Goal: Task Accomplishment & Management: Manage account settings

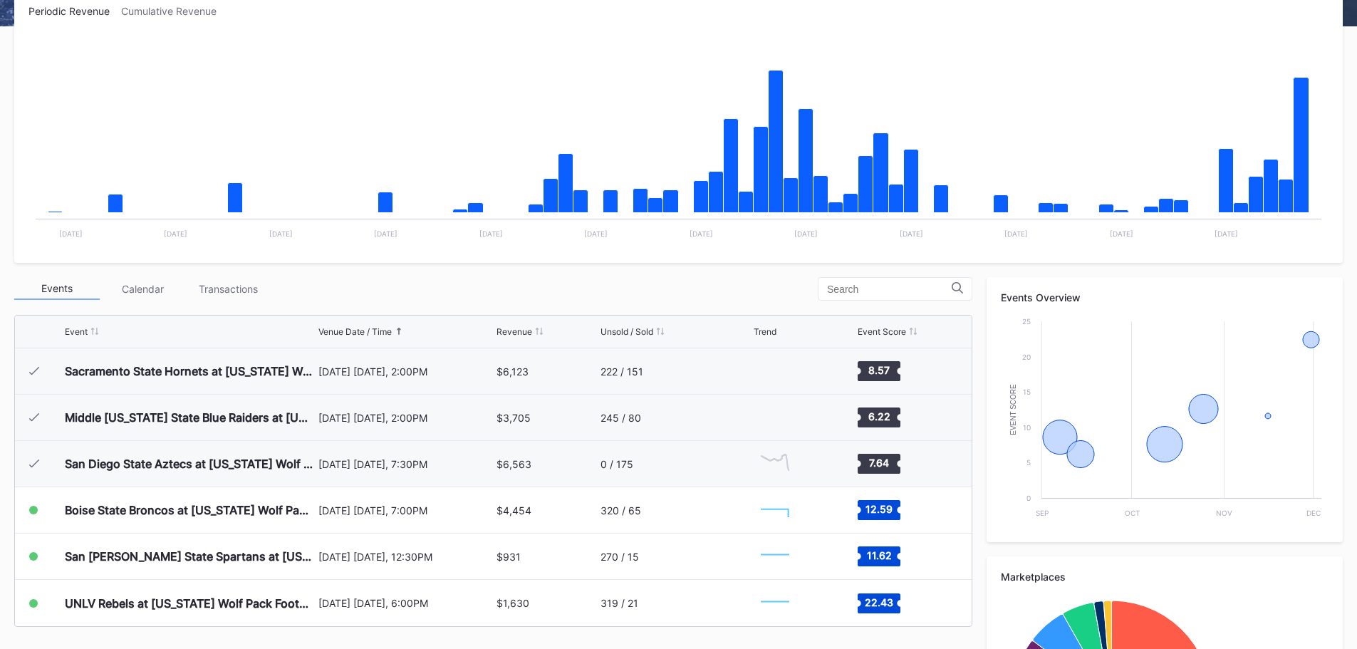
scroll to position [428, 0]
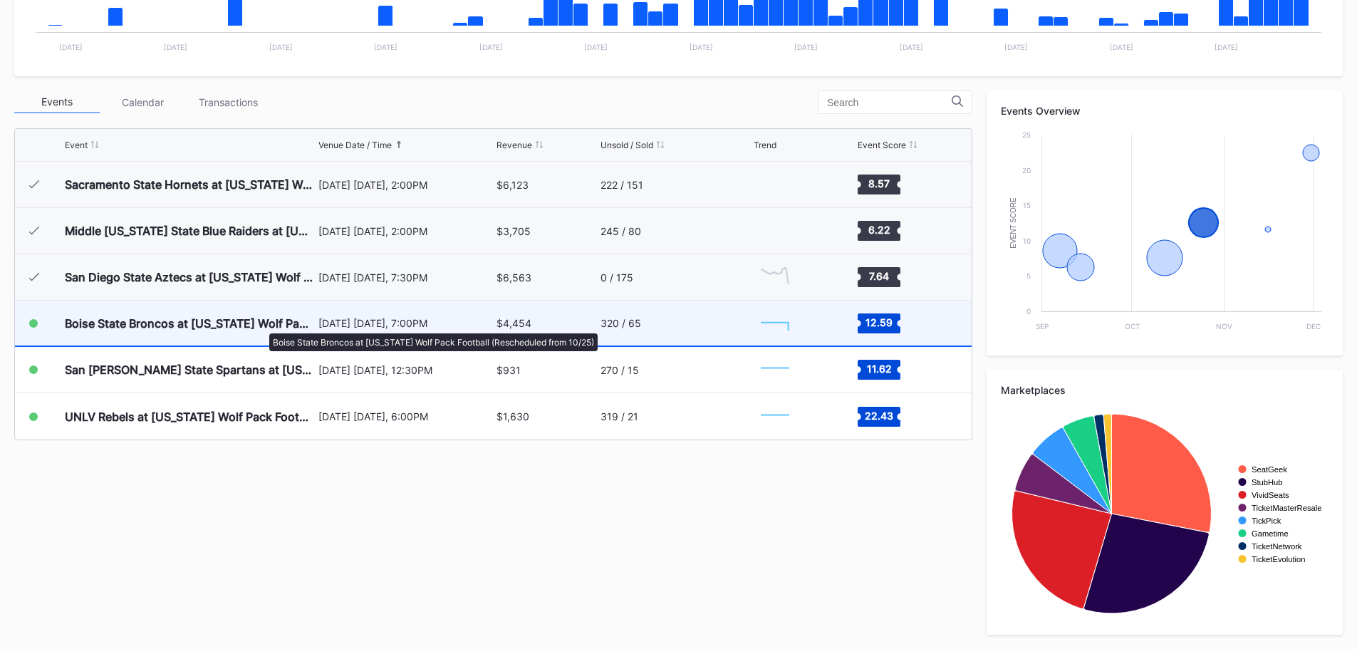
click at [262, 326] on div "Boise State Broncos at [US_STATE] Wolf Pack Football (Rescheduled from 10/25)" at bounding box center [190, 323] width 250 height 14
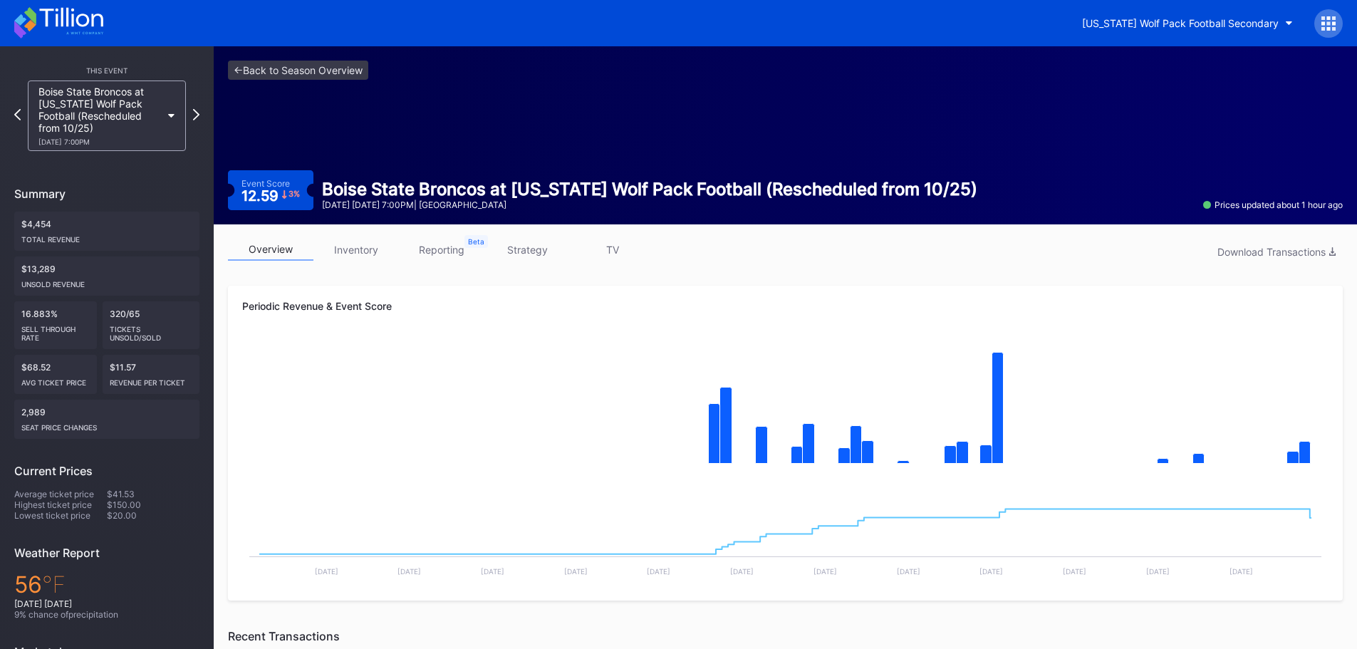
click at [359, 243] on link "inventory" at bounding box center [355, 250] width 85 height 22
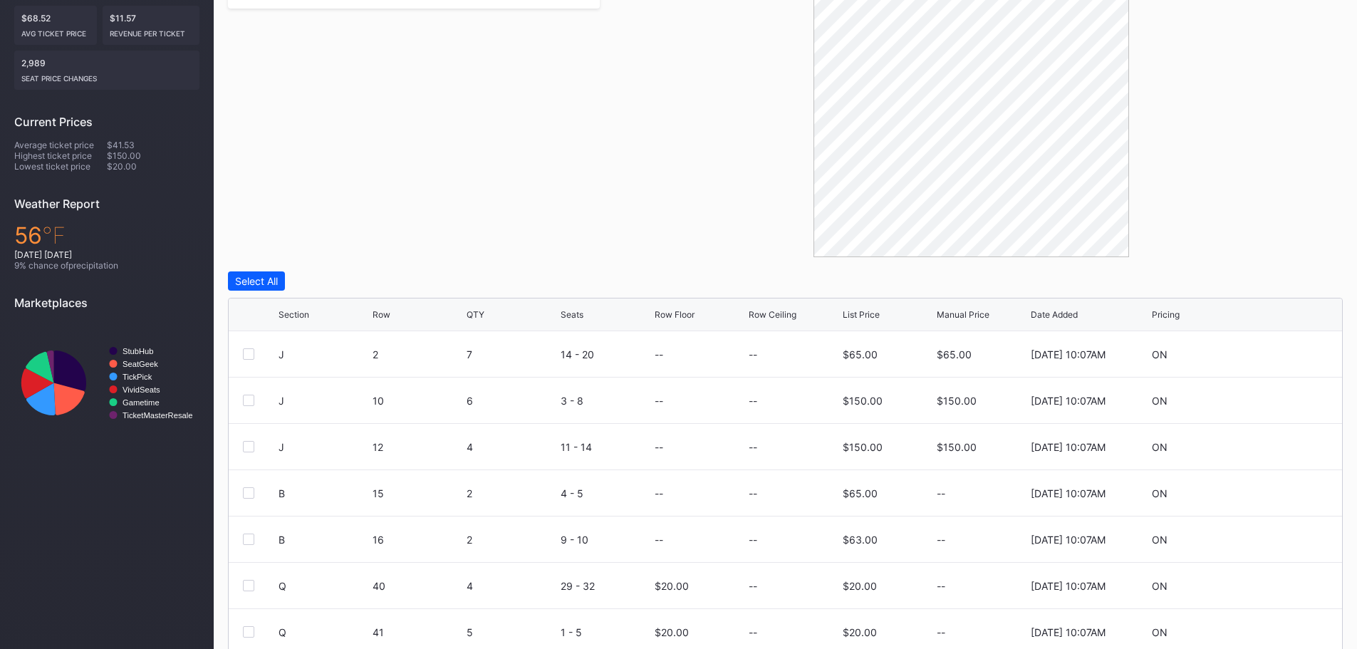
scroll to position [405, 0]
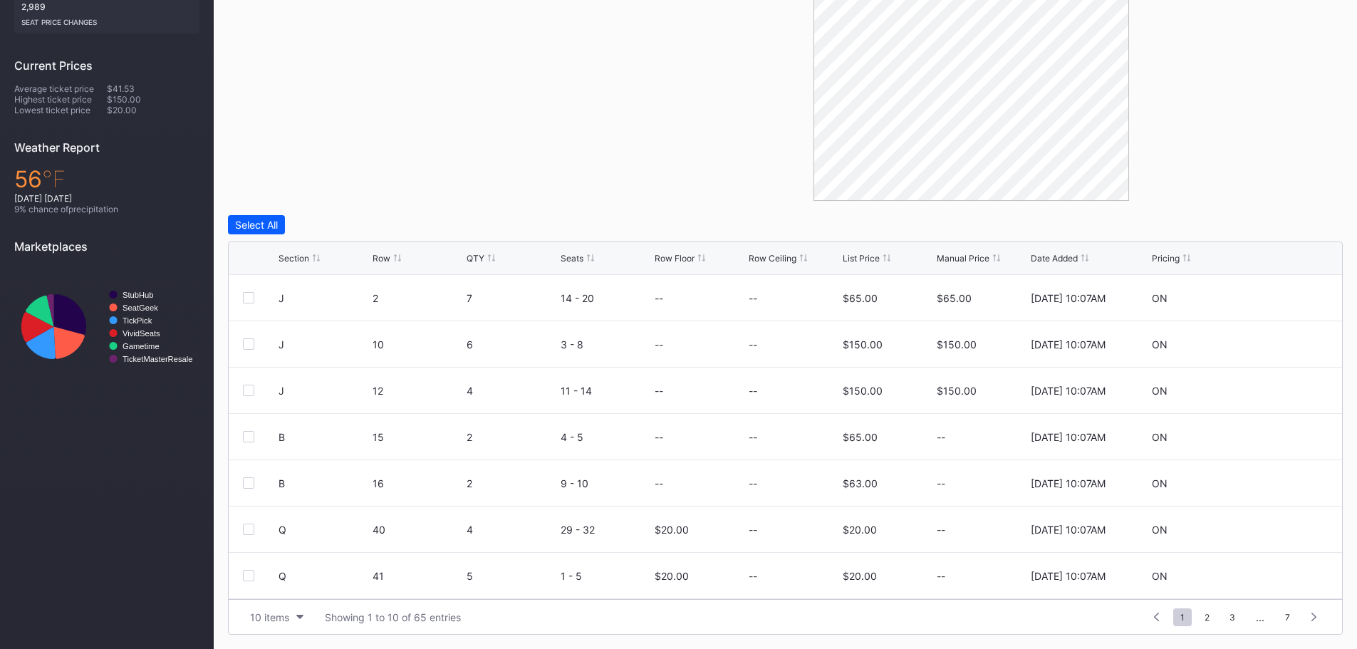
click at [299, 261] on div "Section" at bounding box center [294, 258] width 31 height 11
click at [1279, 297] on icon at bounding box center [1284, 298] width 11 height 11
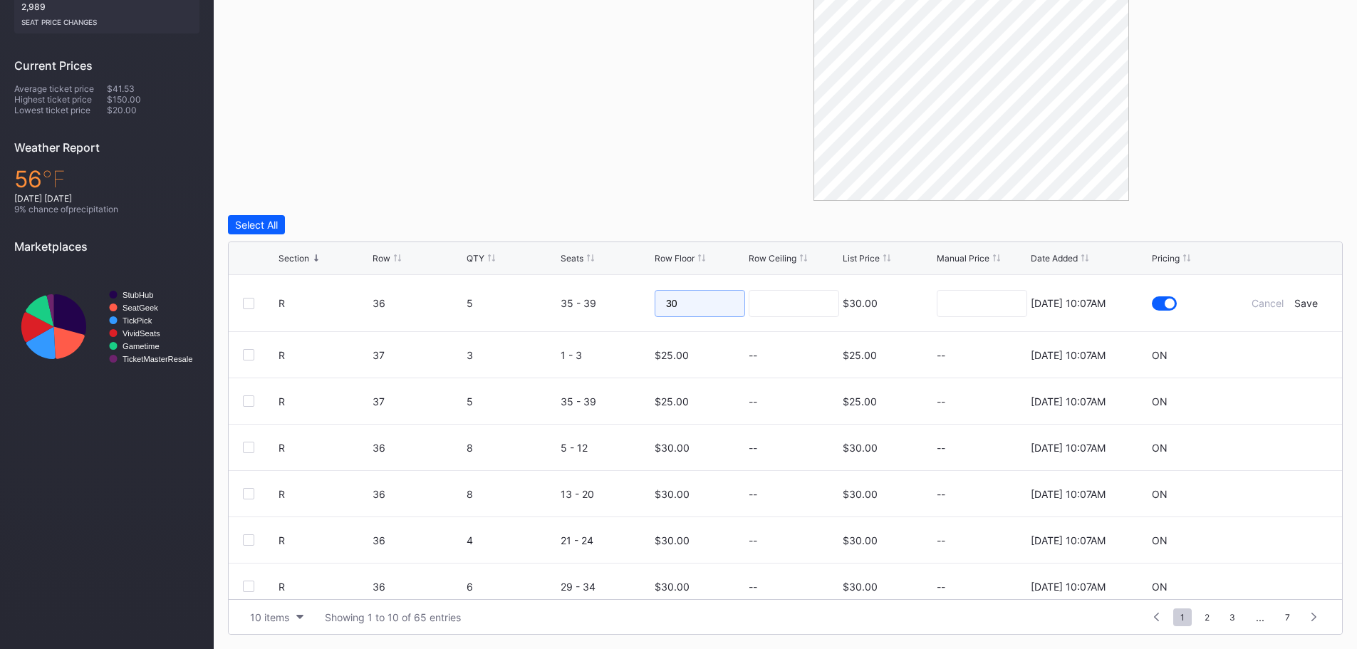
click at [709, 293] on input "30" at bounding box center [700, 303] width 90 height 27
type input "3"
type input "25"
click at [816, 296] on input at bounding box center [794, 303] width 90 height 27
click at [1295, 305] on div "Save" at bounding box center [1306, 303] width 24 height 12
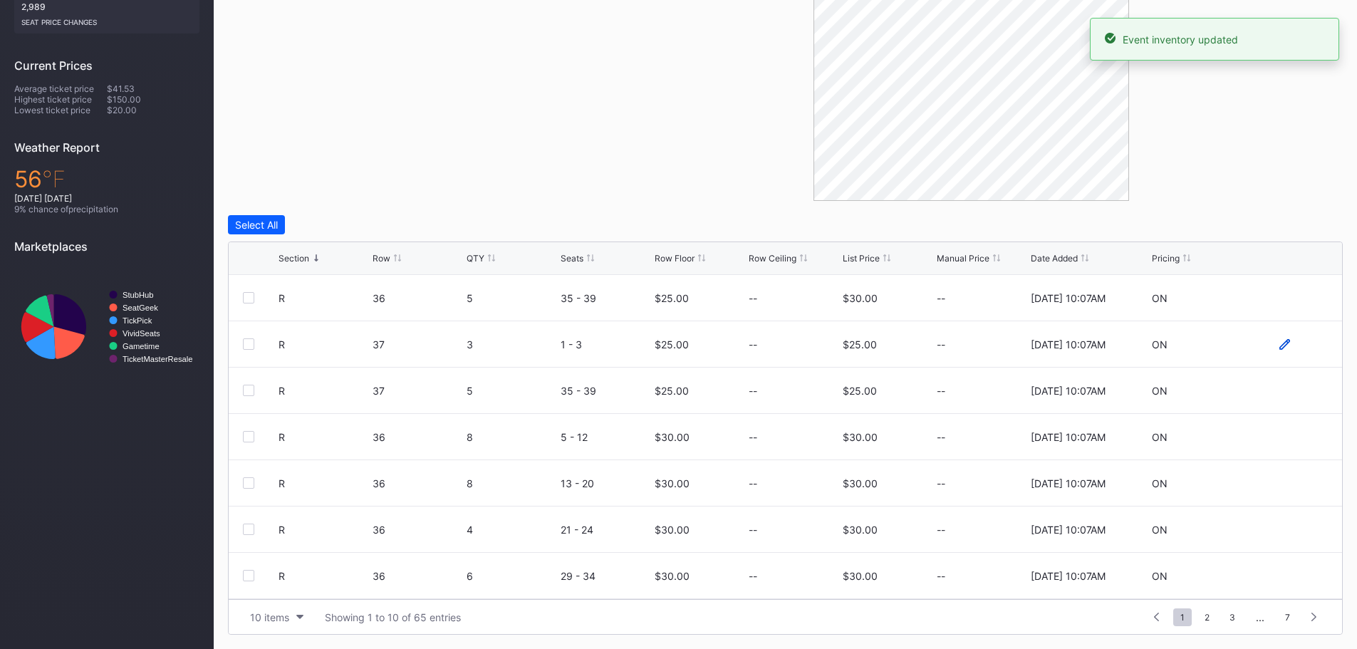
click at [1279, 348] on icon at bounding box center [1284, 344] width 11 height 11
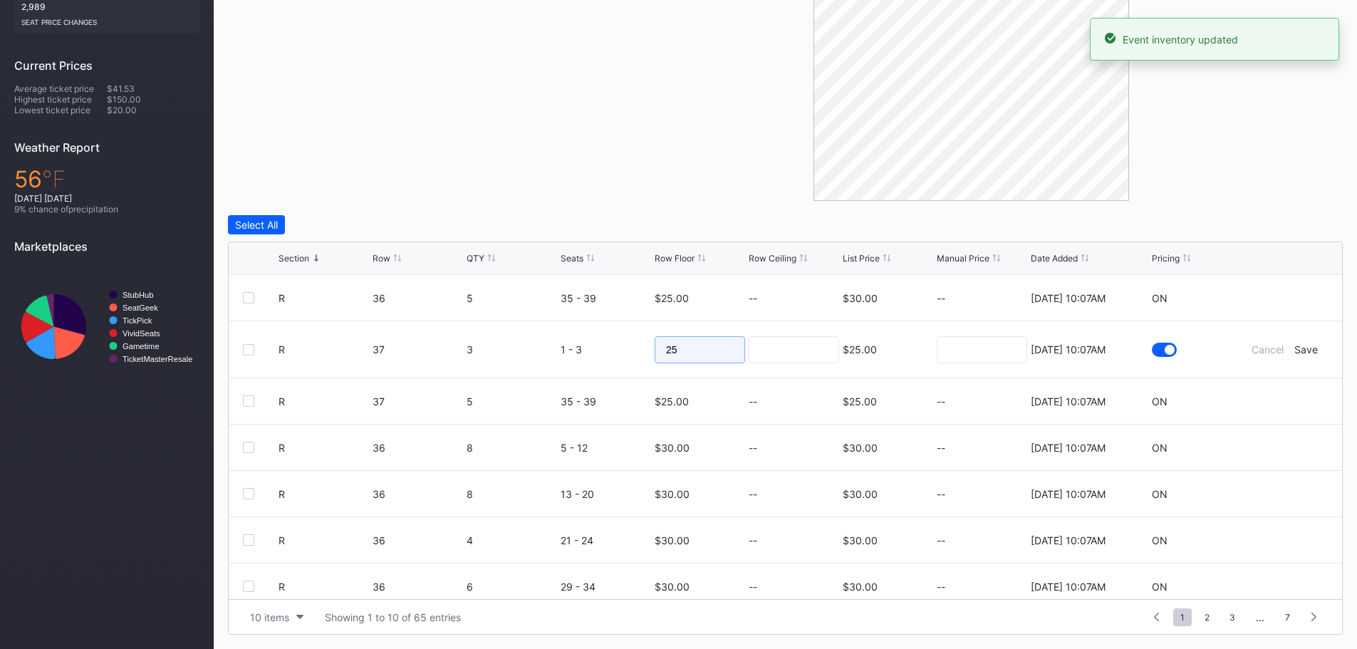
click at [709, 353] on input "25" at bounding box center [700, 349] width 90 height 27
type input "2"
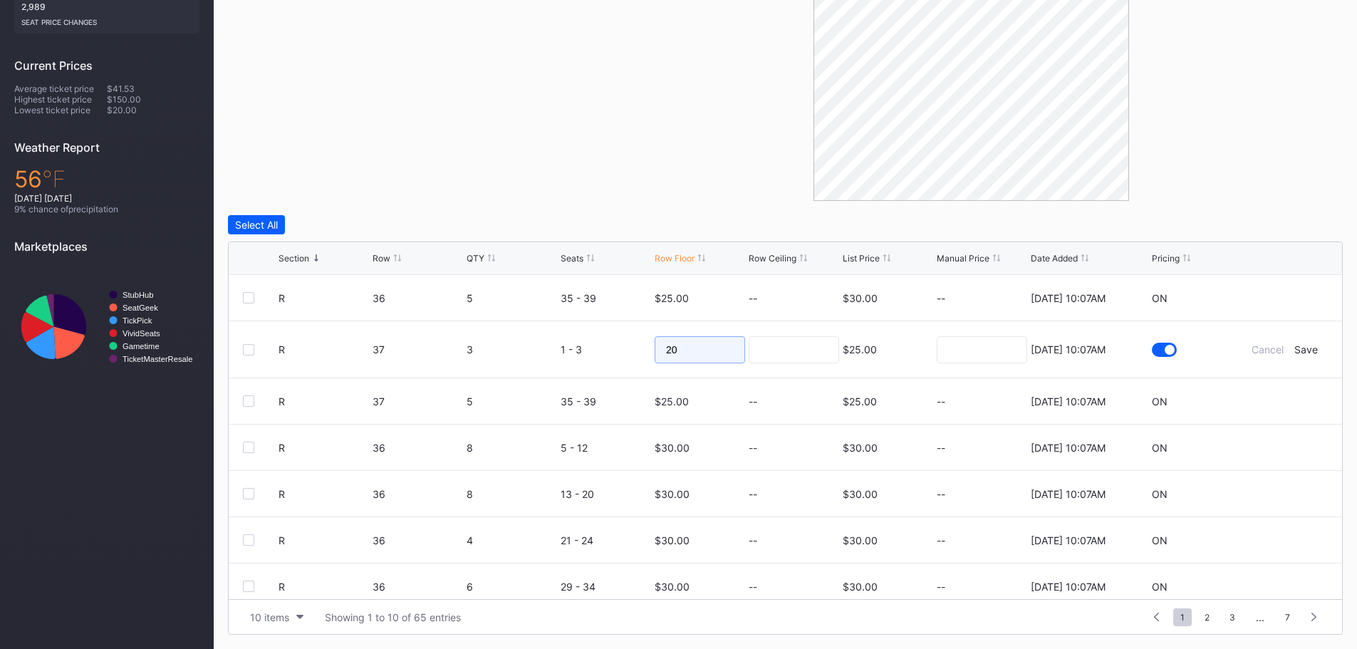
type input "20"
click at [752, 340] on input at bounding box center [794, 349] width 90 height 27
click at [1294, 348] on div "Save" at bounding box center [1306, 349] width 24 height 12
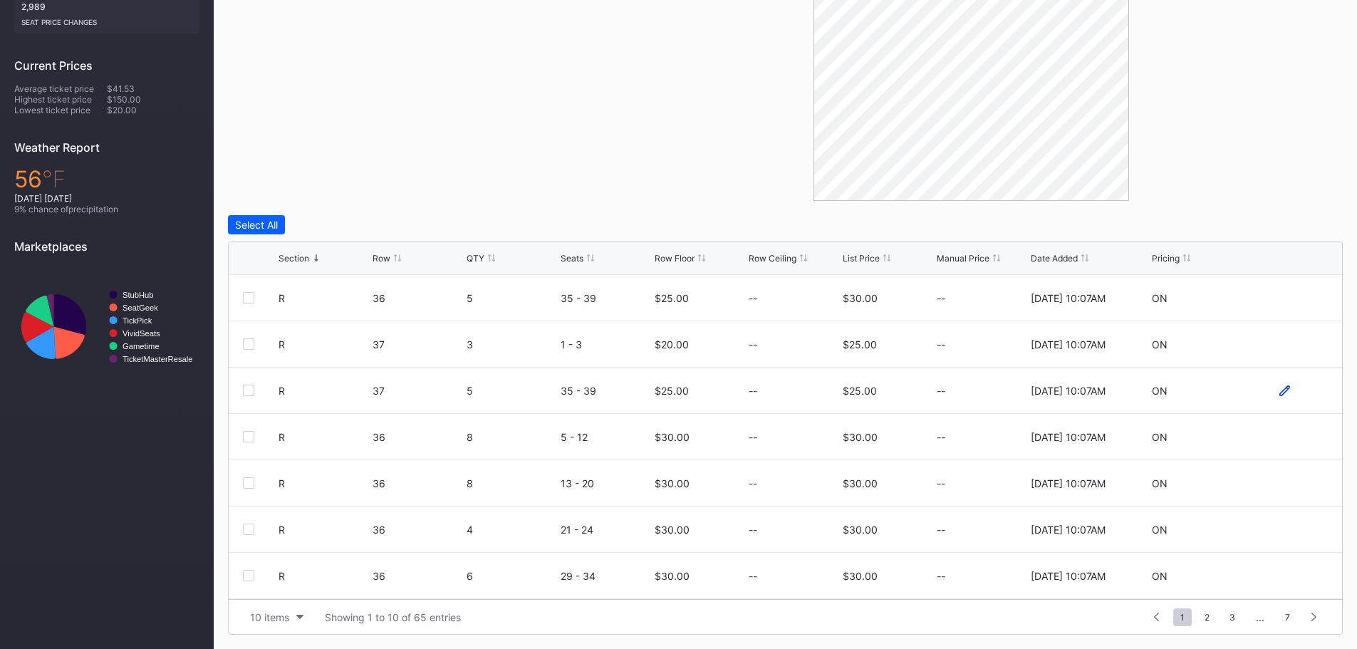
click at [1279, 395] on icon at bounding box center [1284, 390] width 11 height 11
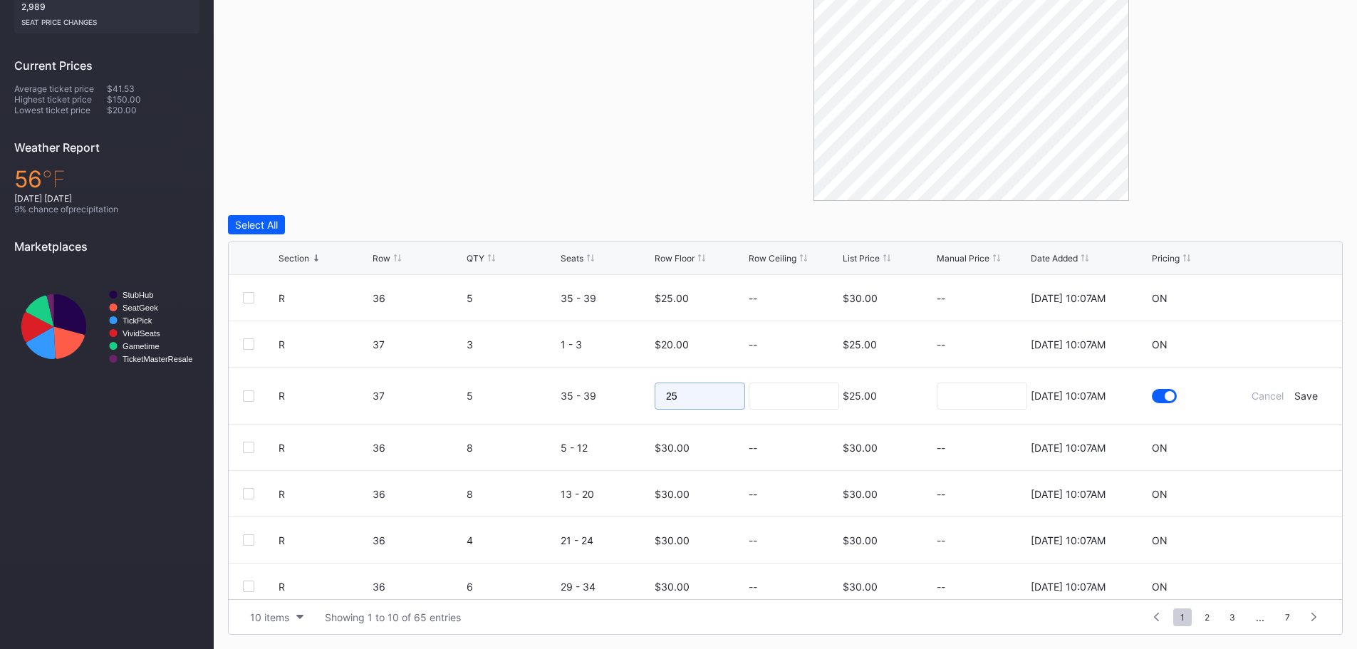
click at [717, 396] on input "25" at bounding box center [700, 396] width 90 height 27
type input "21"
click at [749, 397] on input at bounding box center [794, 396] width 90 height 27
click at [1294, 397] on div "Save" at bounding box center [1306, 396] width 24 height 12
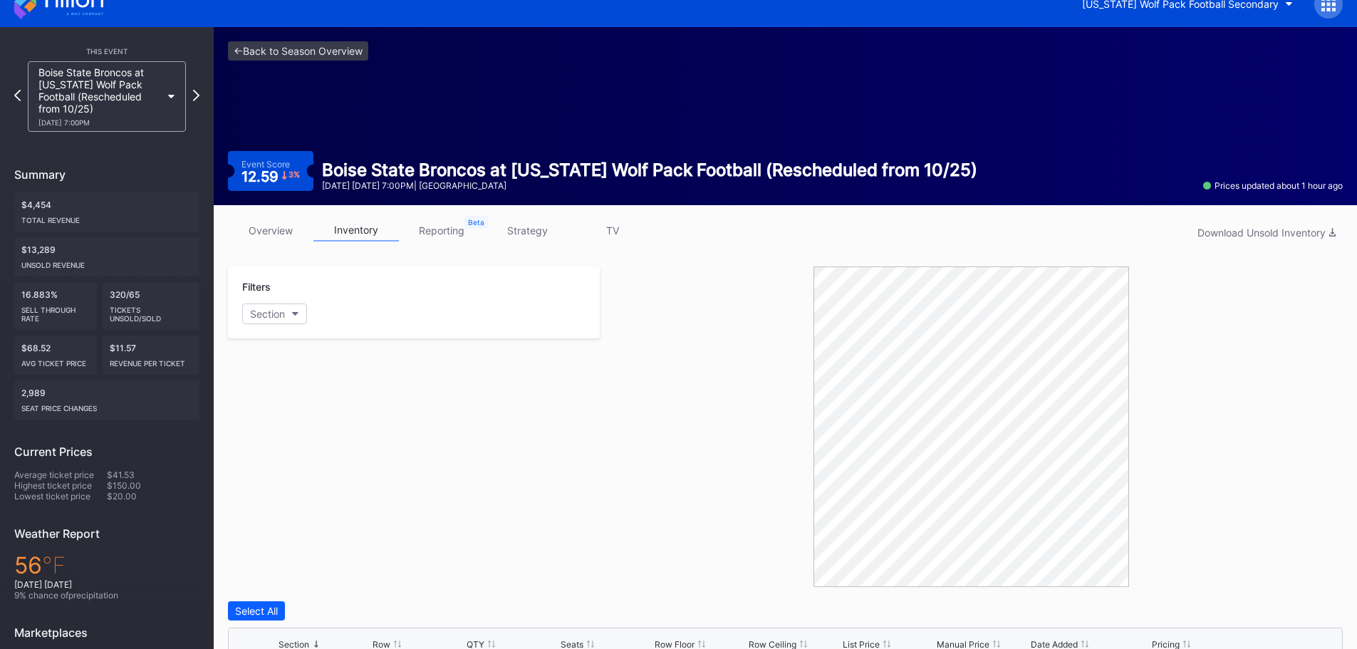
scroll to position [0, 0]
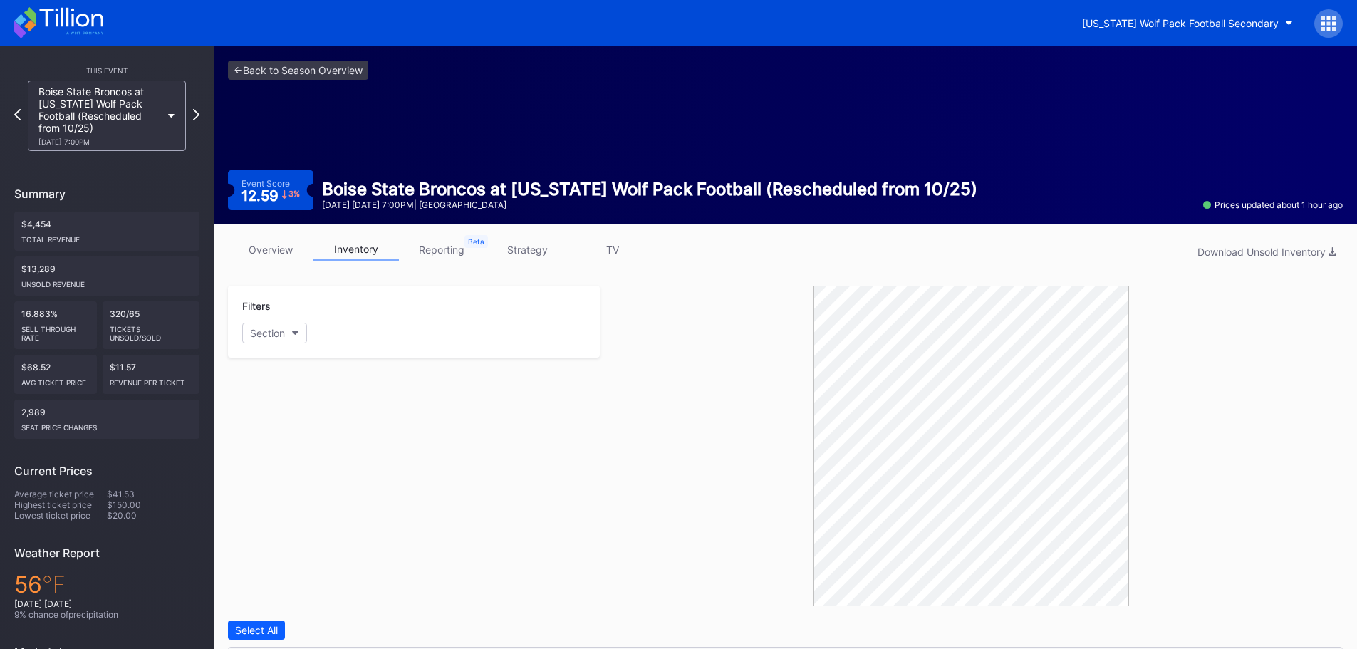
click at [52, 18] on icon at bounding box center [58, 22] width 89 height 31
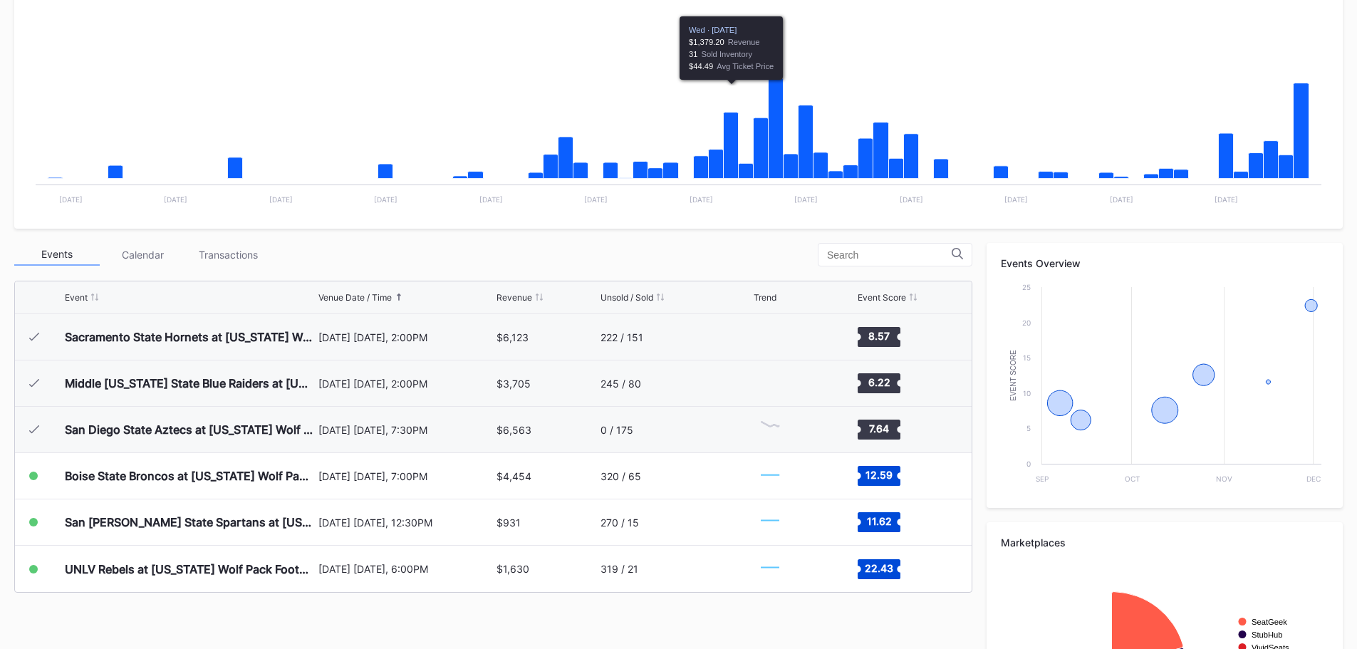
scroll to position [428, 0]
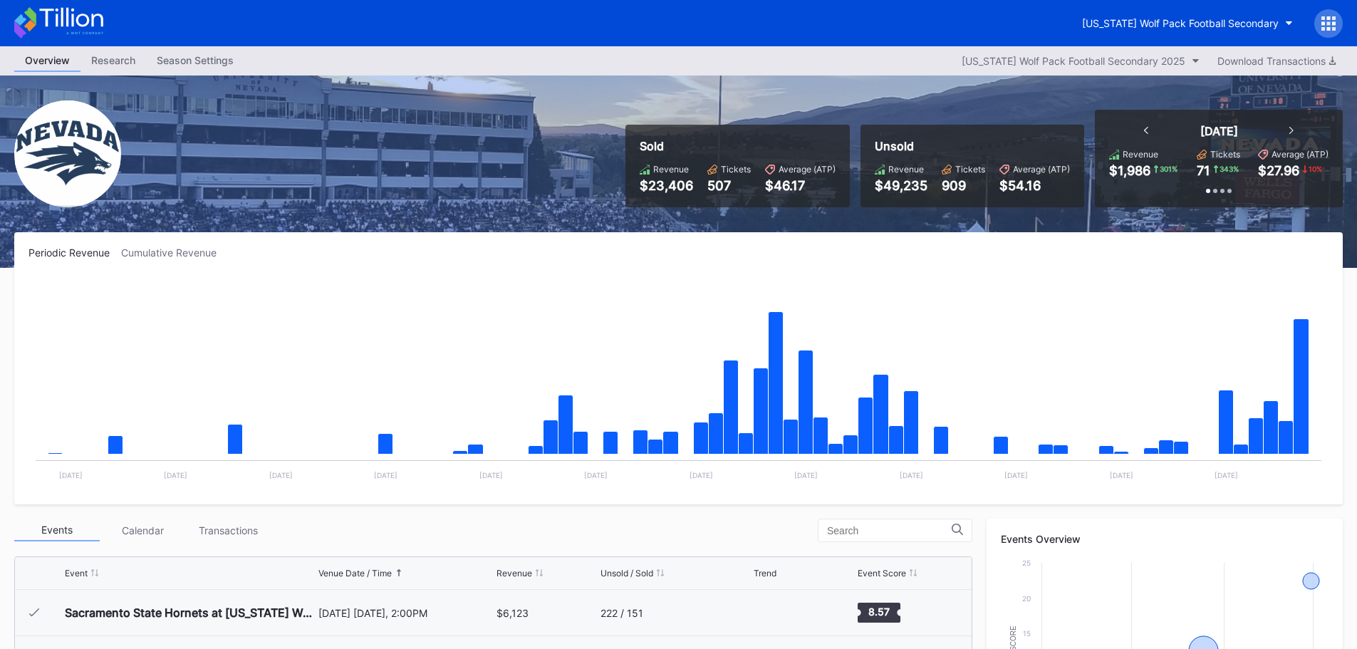
click at [1328, 22] on icon at bounding box center [1329, 23] width 4 height 4
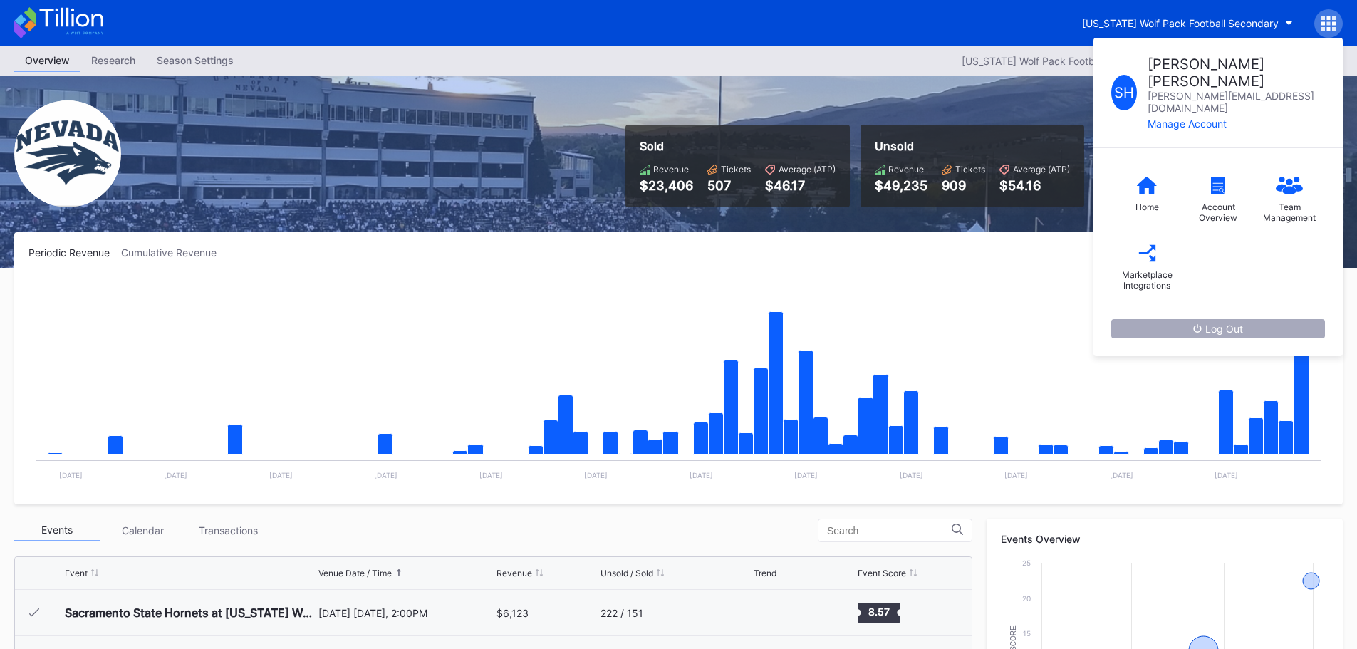
click at [1211, 323] on div "Log Out" at bounding box center [1218, 329] width 50 height 12
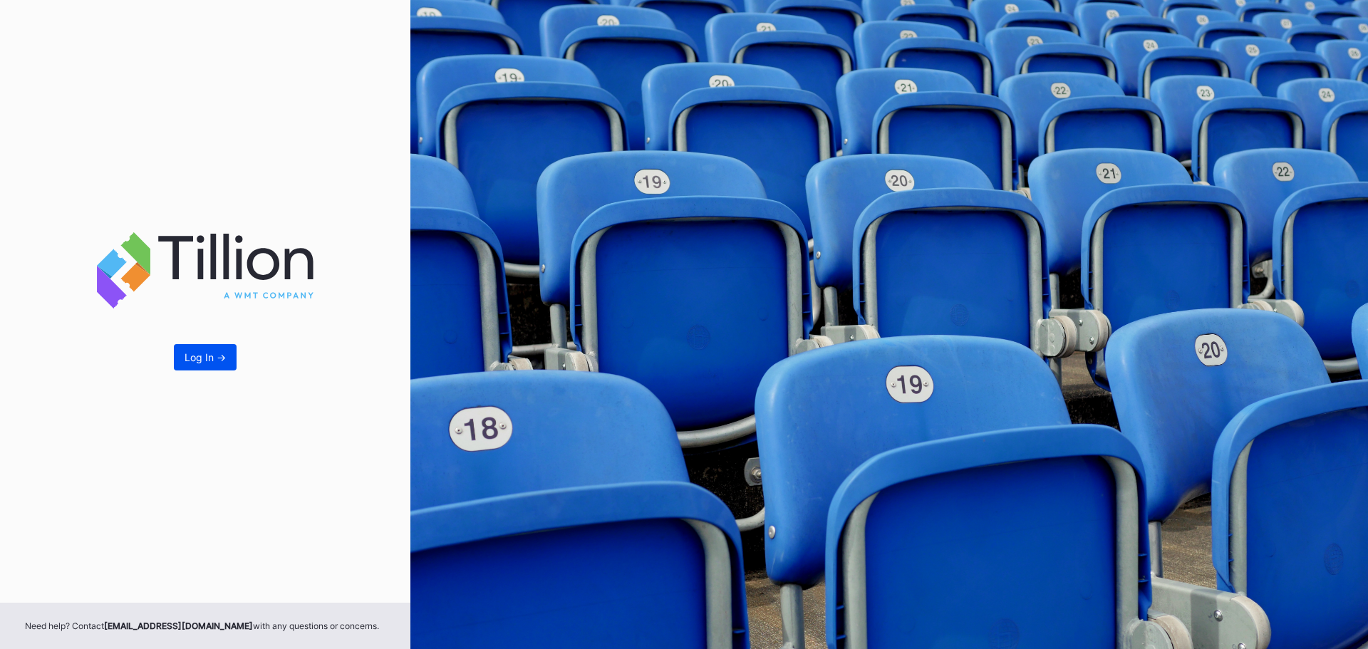
click at [232, 348] on button "Log In ->" at bounding box center [205, 357] width 63 height 26
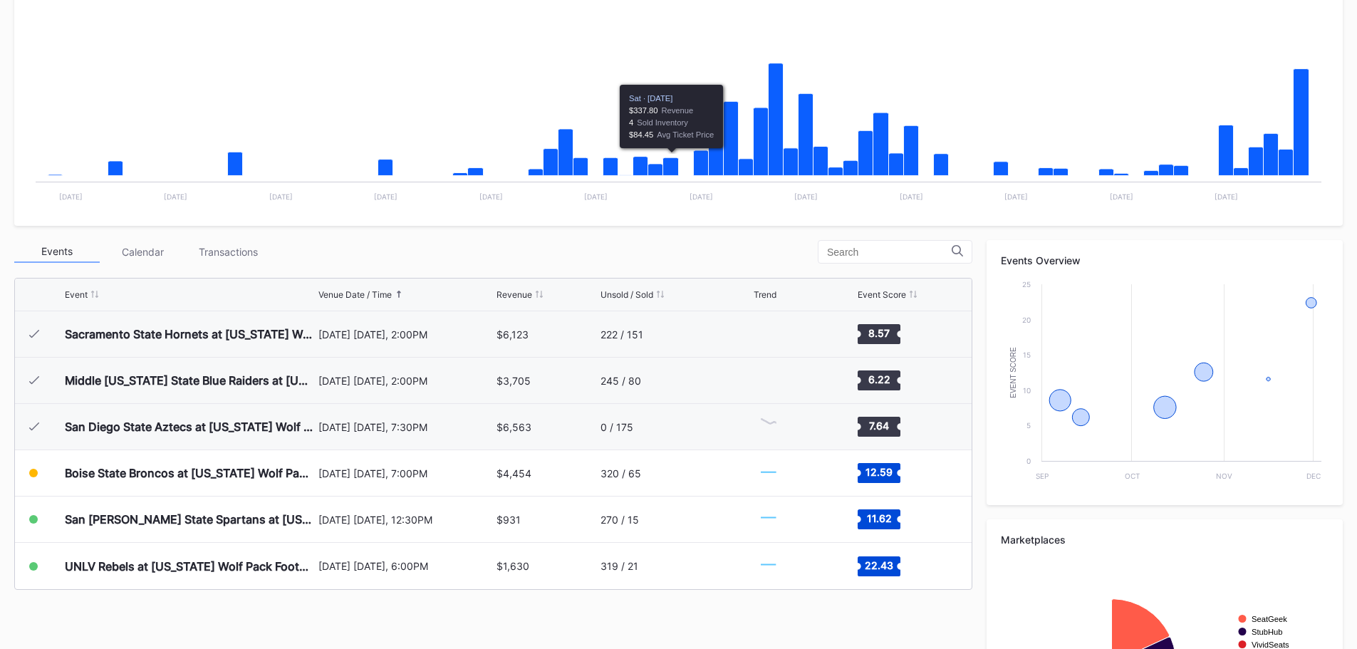
scroll to position [285, 0]
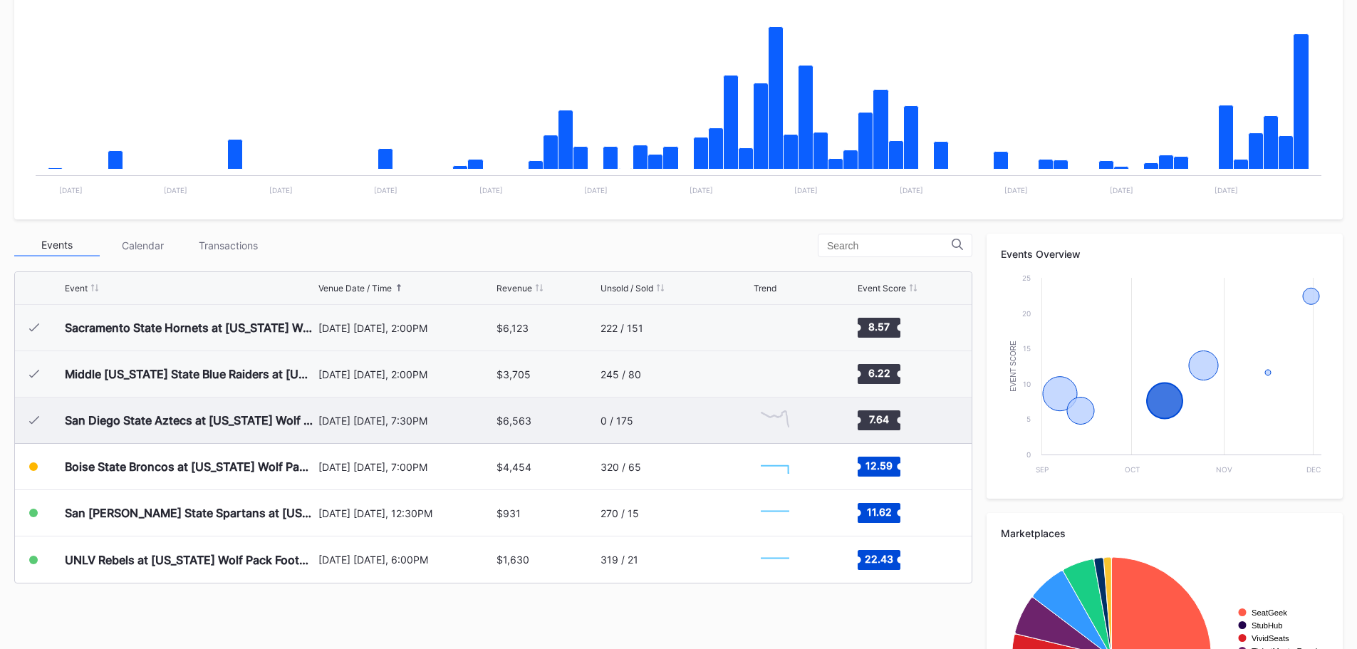
click at [655, 429] on div "0 / 175" at bounding box center [676, 420] width 150 height 46
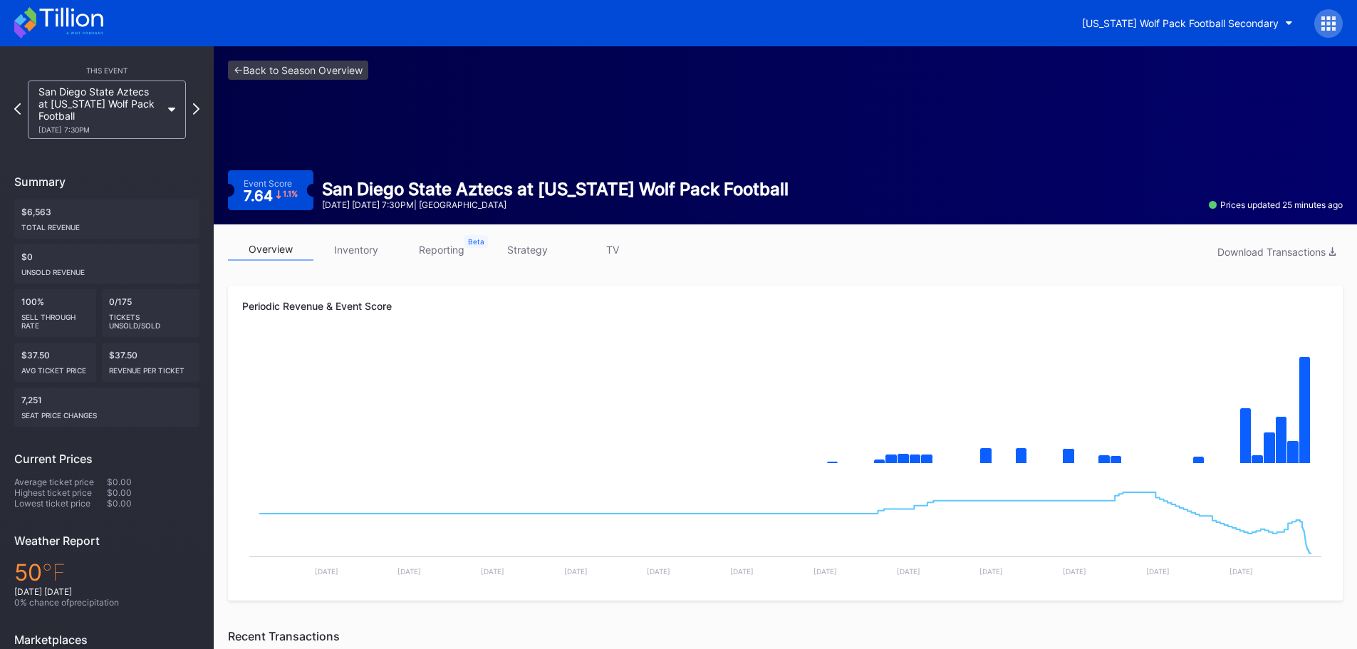
click at [360, 256] on link "inventory" at bounding box center [355, 250] width 85 height 22
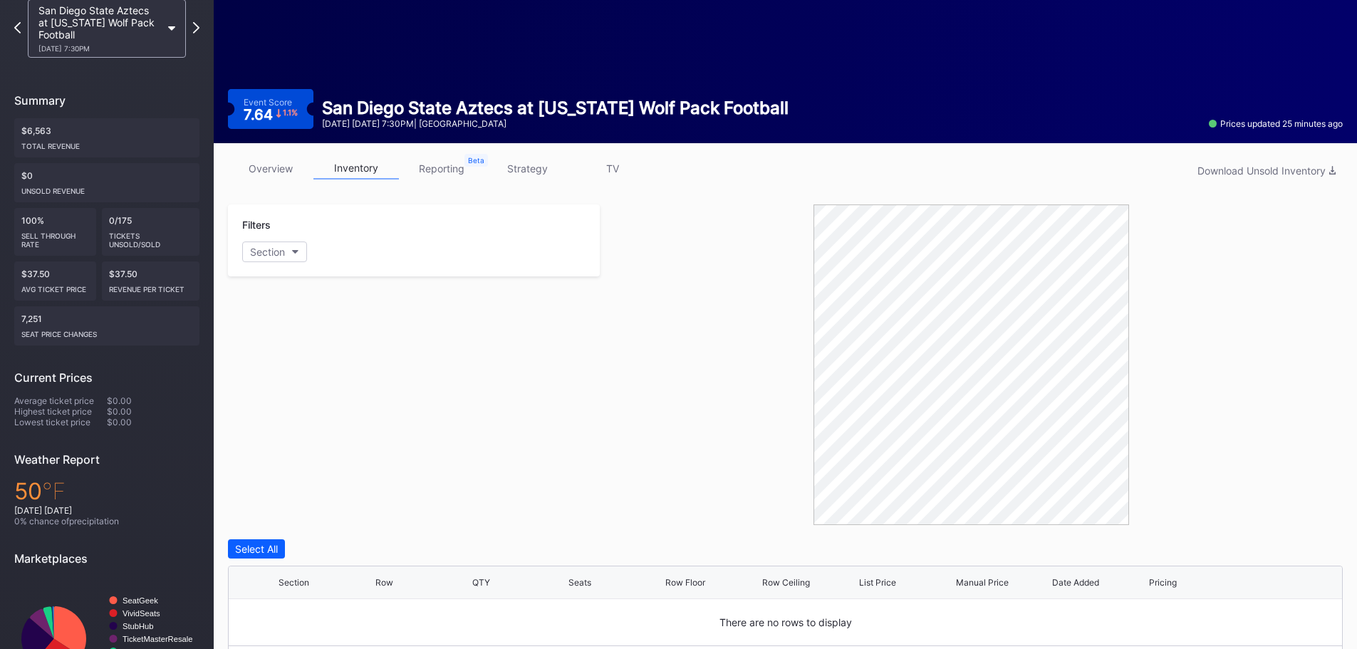
scroll to position [147, 0]
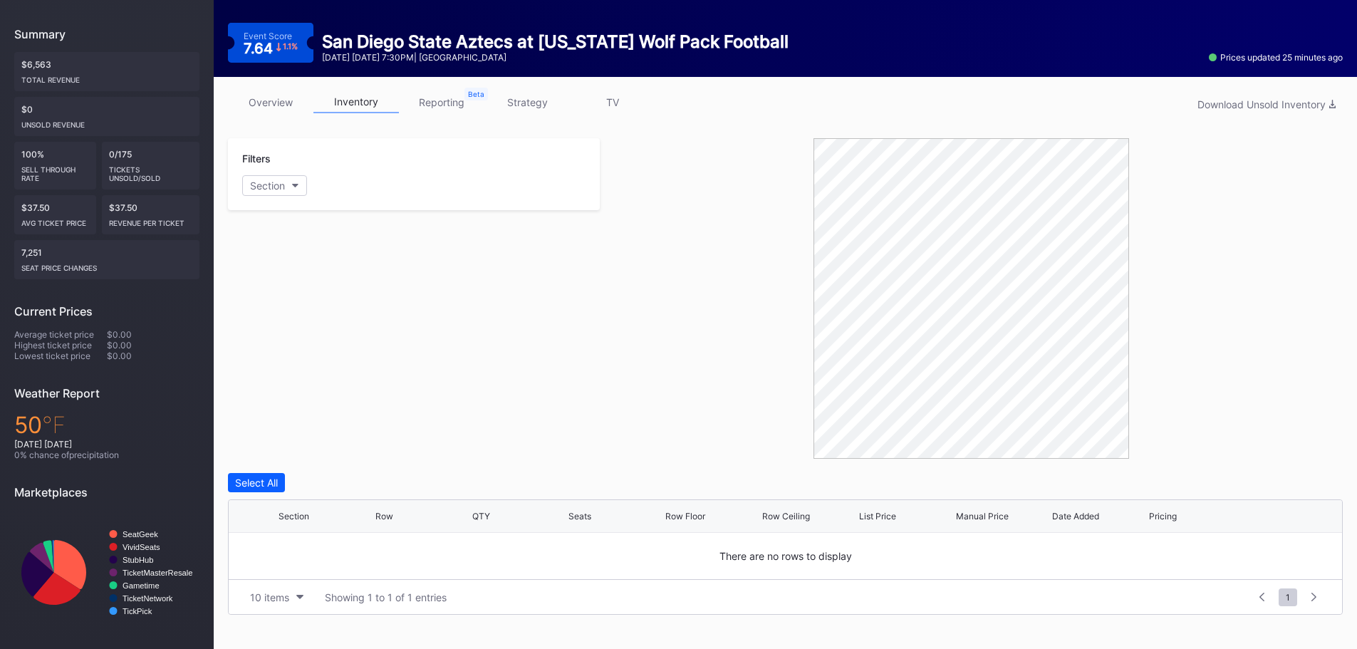
click at [281, 109] on link "overview" at bounding box center [270, 102] width 85 height 22
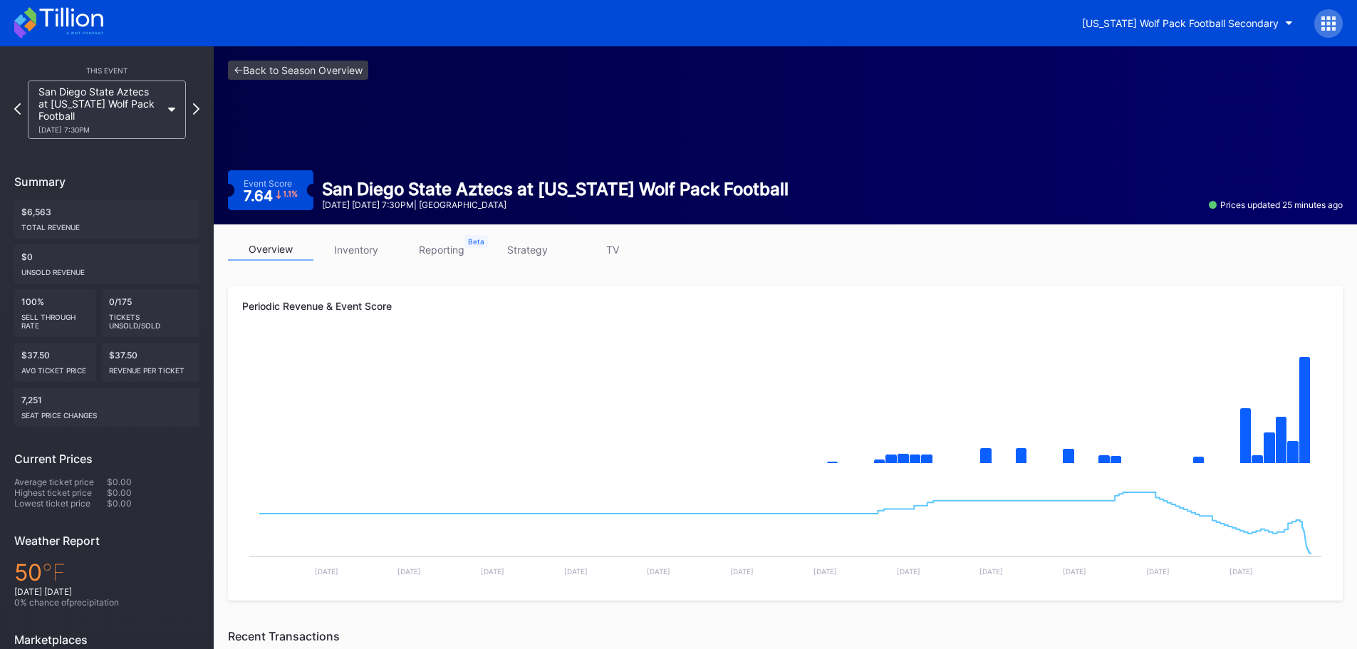
click at [41, 10] on icon at bounding box center [58, 22] width 89 height 31
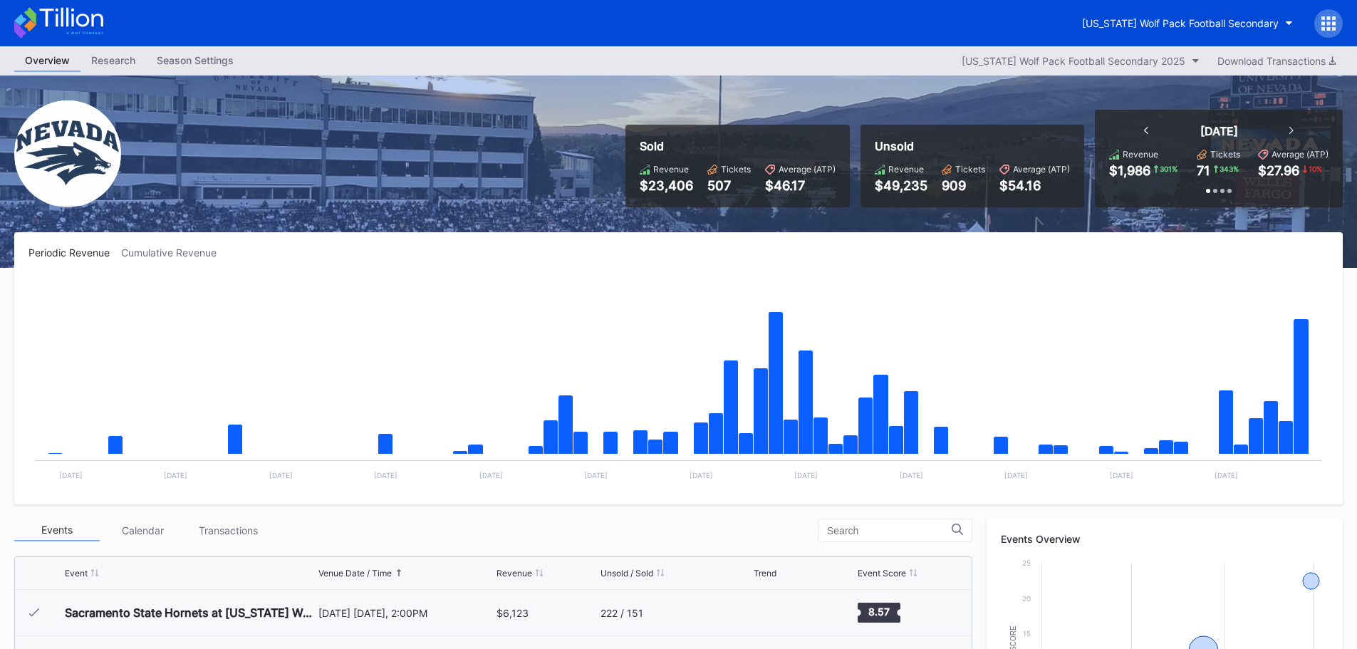
click at [1289, 129] on icon at bounding box center [1291, 130] width 4 height 7
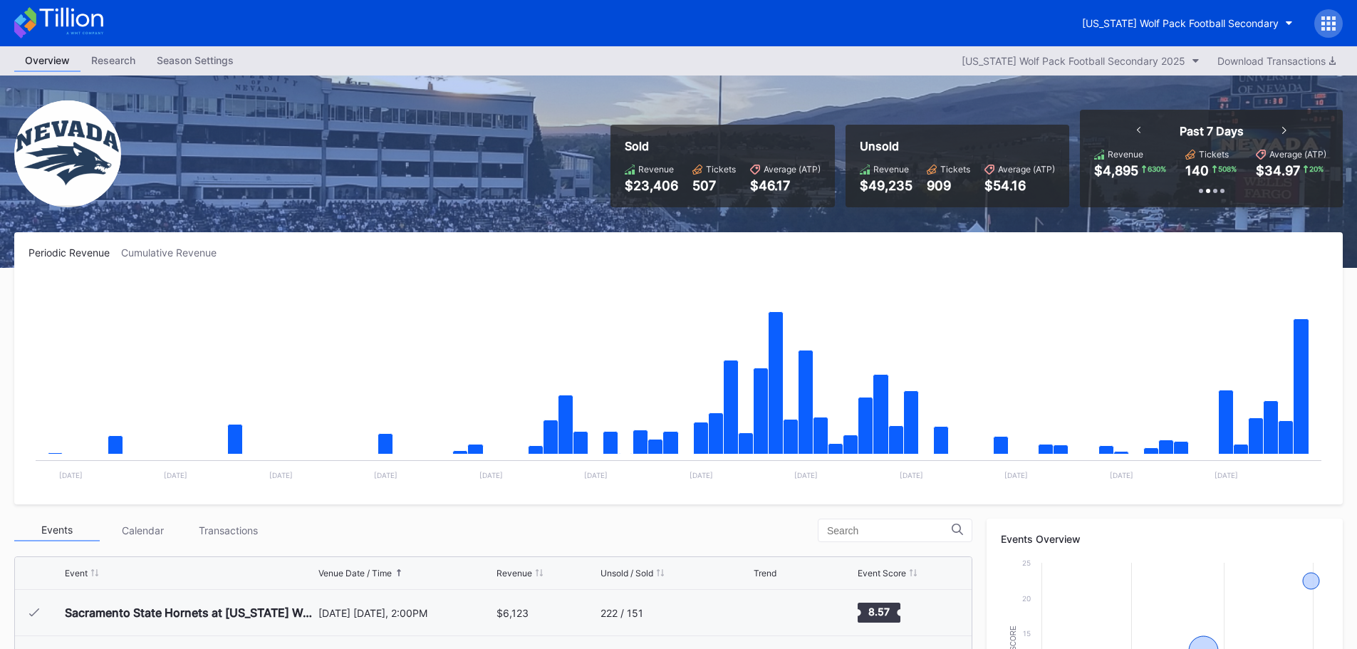
click at [1137, 128] on icon at bounding box center [1139, 130] width 4 height 7
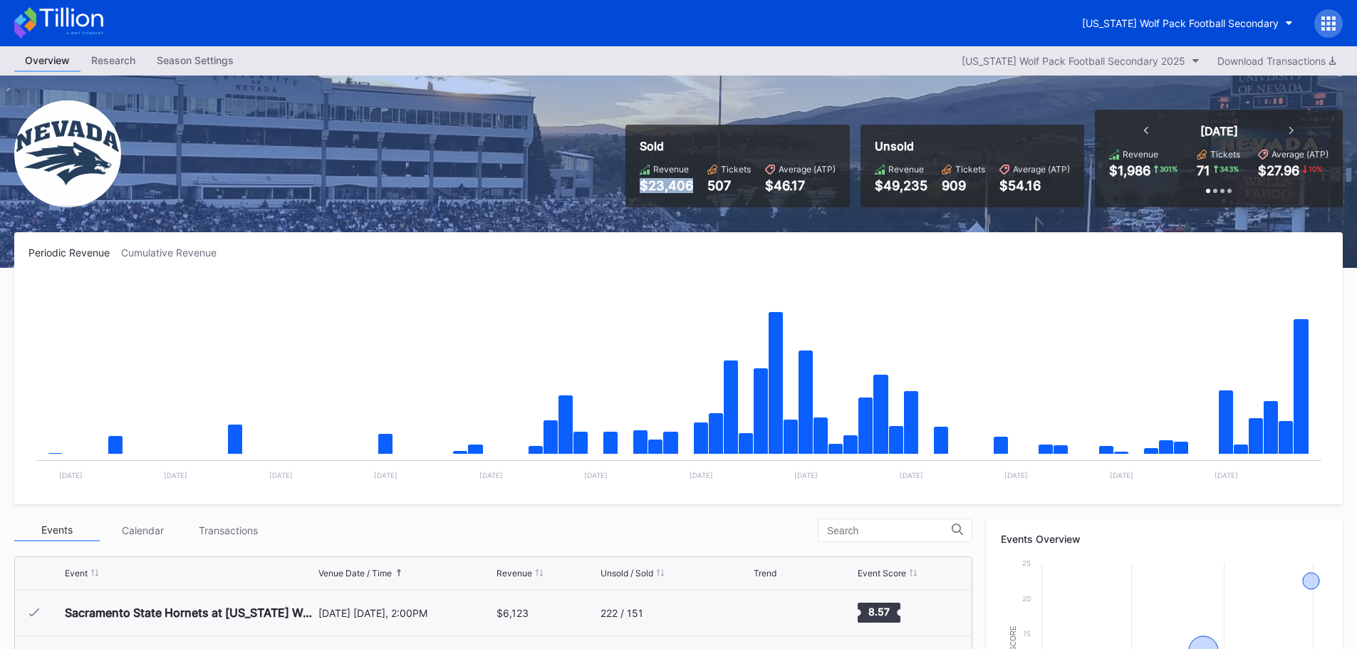
drag, startPoint x: 638, startPoint y: 184, endPoint x: 696, endPoint y: 184, distance: 58.4
click at [696, 184] on div "Sold Revenue $23,406 Tickets 507 Average (ATP) $46.17" at bounding box center [737, 166] width 224 height 83
click at [615, 227] on div "Sold Revenue $23,406 Tickets 507 Average (ATP) $46.17 Unsold Revenue $49,235 Ti…" at bounding box center [678, 172] width 1357 height 192
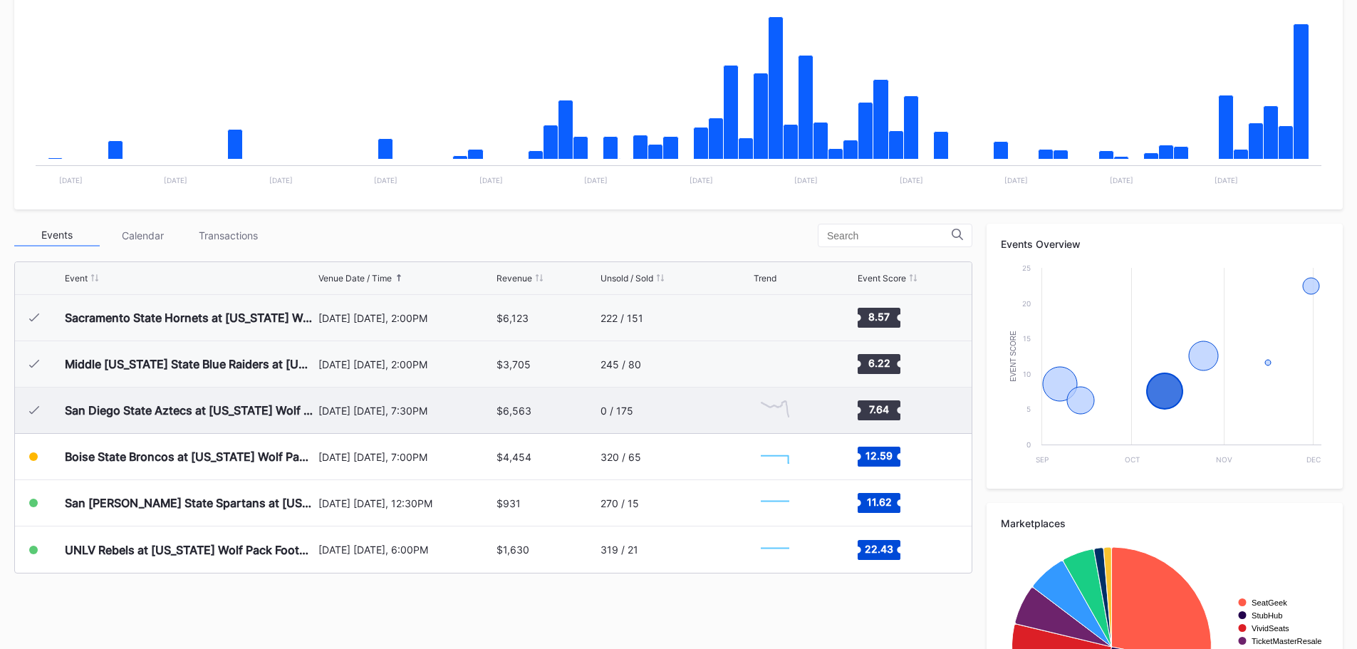
scroll to position [428, 0]
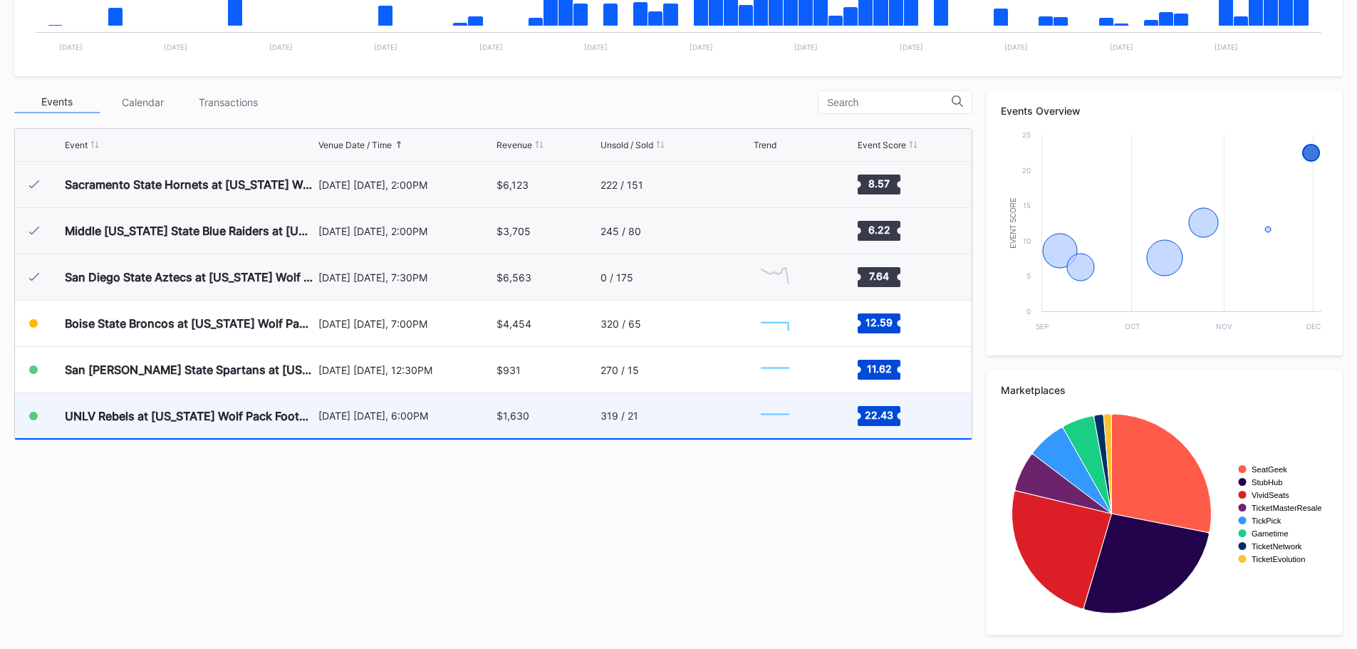
click at [180, 425] on div "UNLV Rebels at [US_STATE] Wolf Pack Football" at bounding box center [190, 415] width 250 height 45
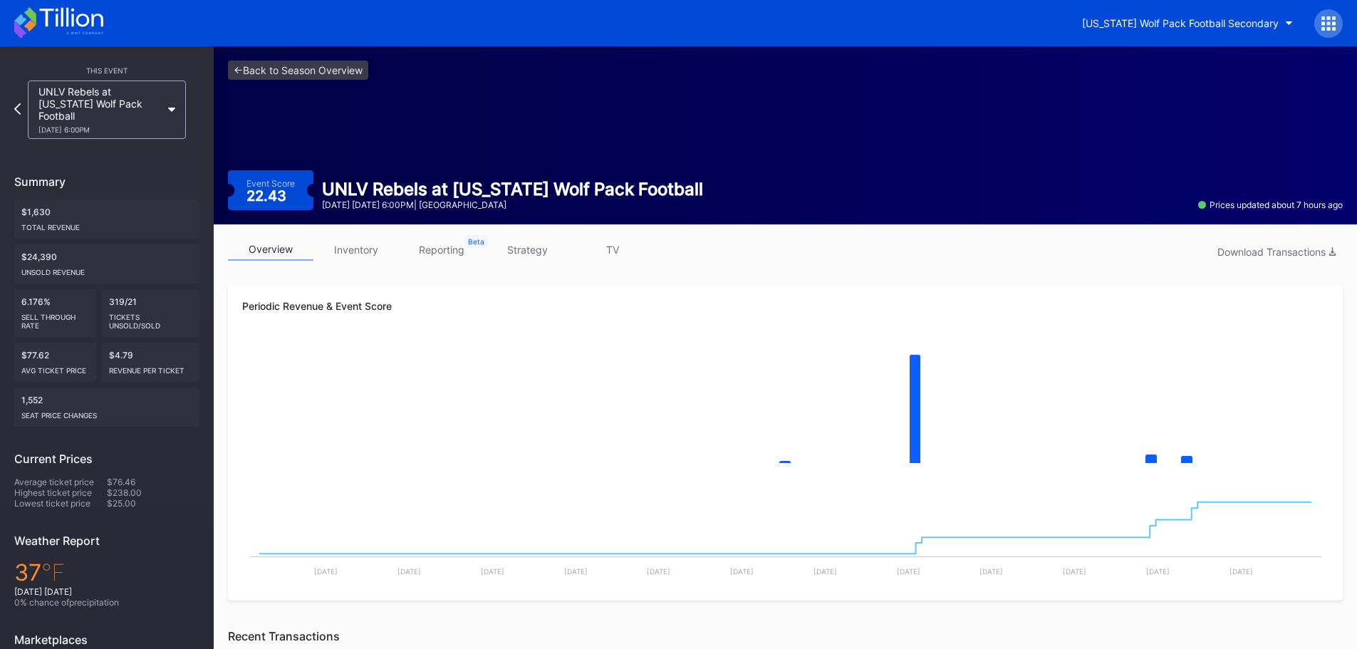
click at [29, 35] on icon at bounding box center [58, 22] width 89 height 31
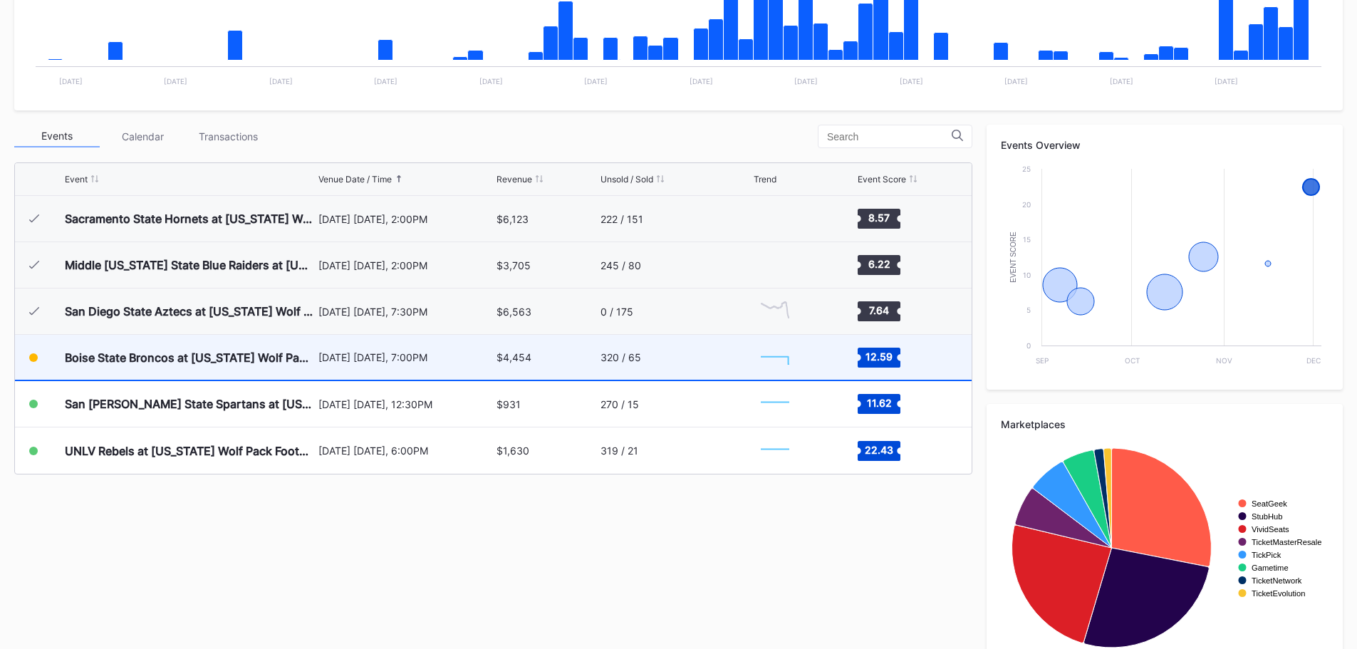
scroll to position [428, 0]
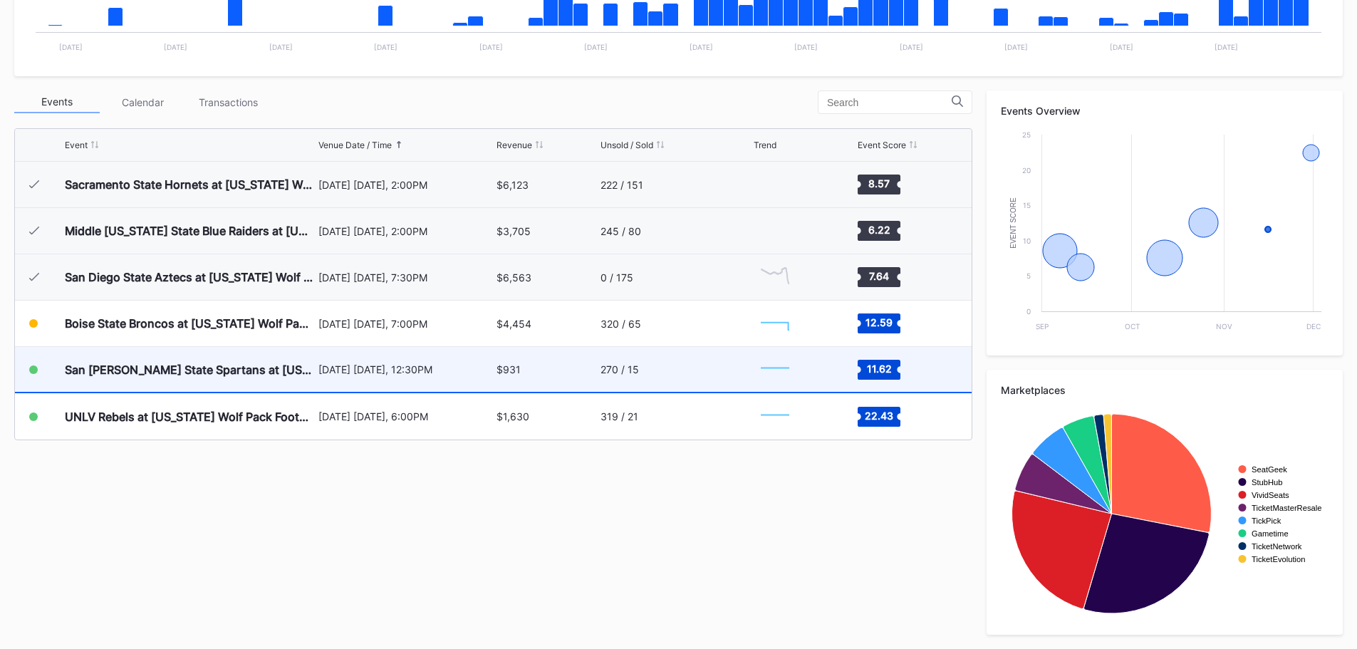
click at [224, 360] on div "San [PERSON_NAME] State Spartans at [US_STATE] Wolf Pack Football" at bounding box center [190, 369] width 250 height 45
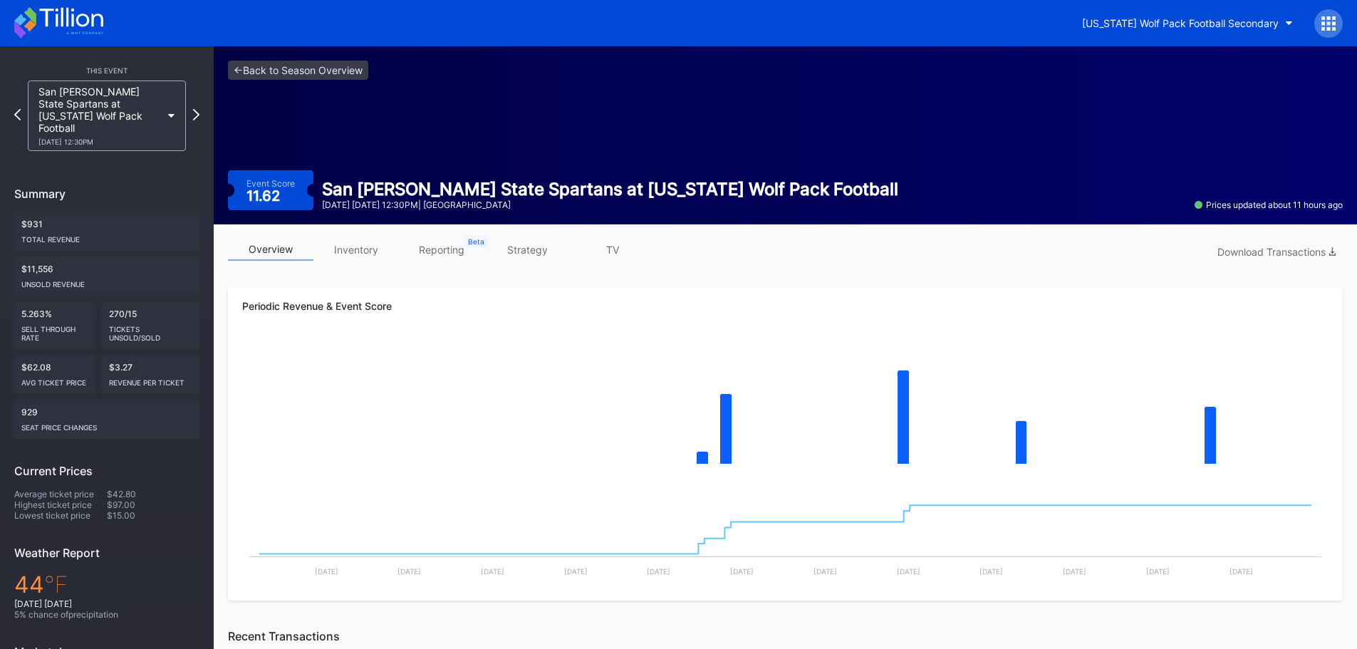
click at [355, 241] on link "inventory" at bounding box center [355, 250] width 85 height 22
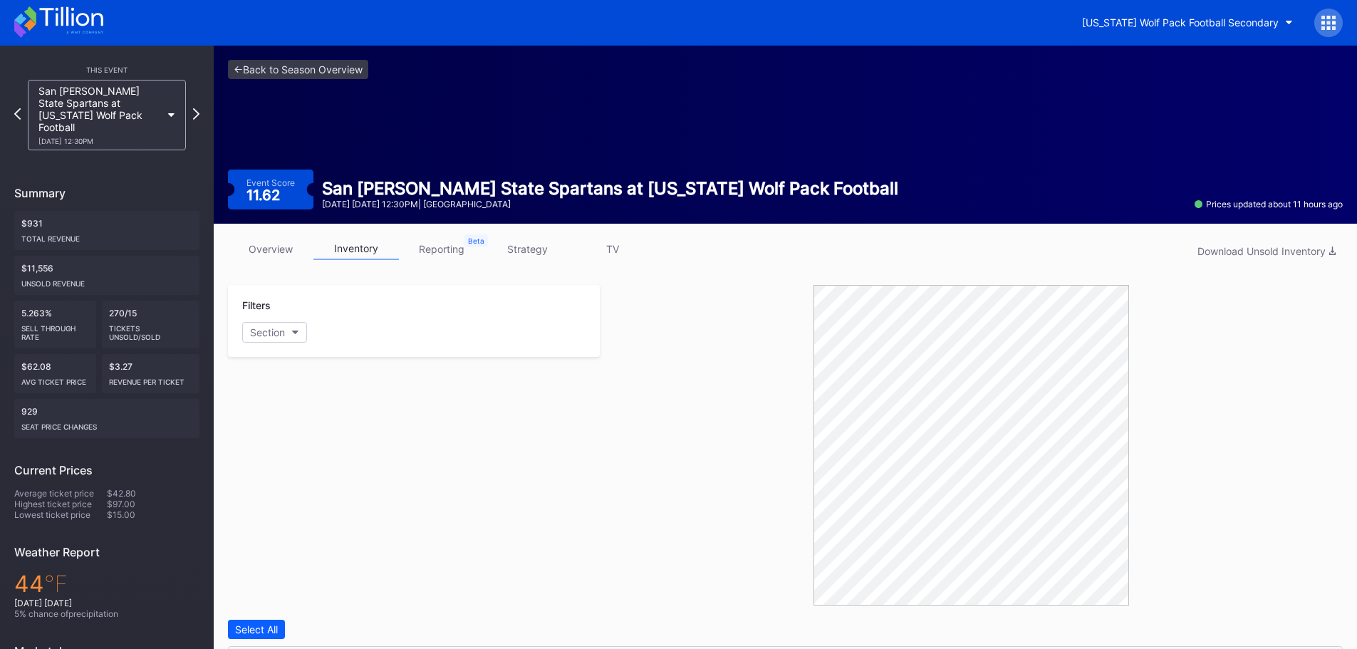
scroll to position [405, 0]
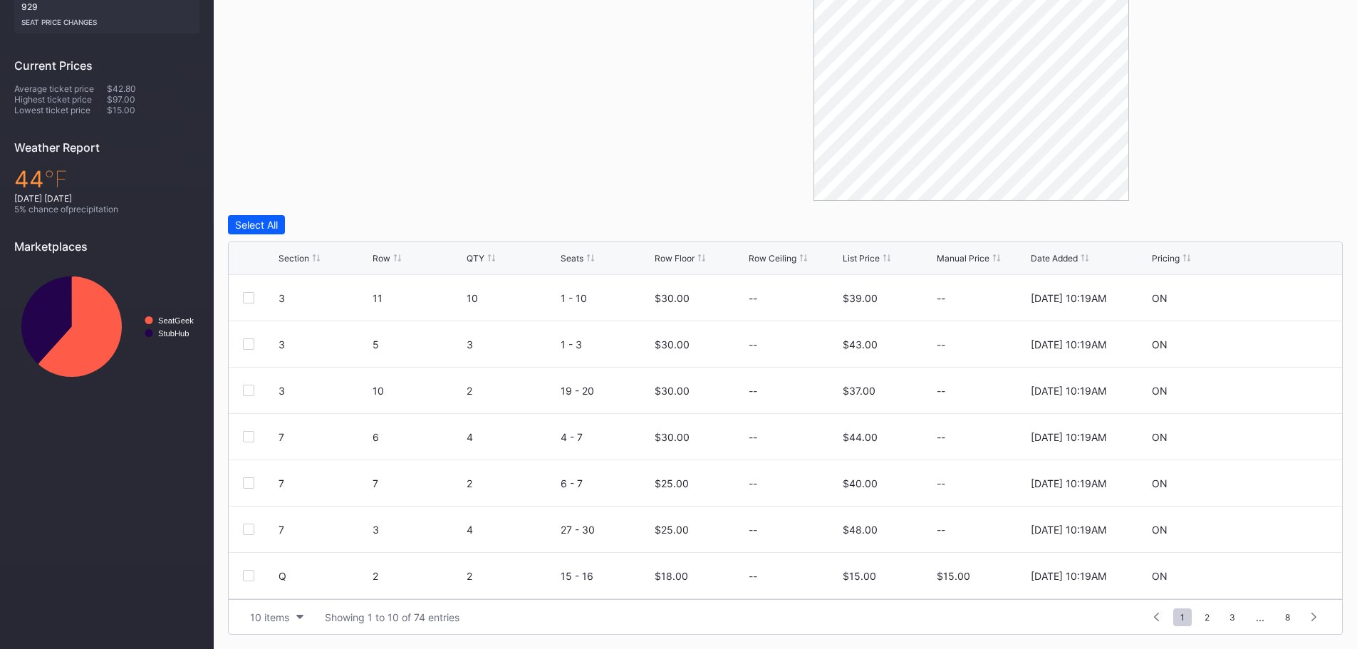
click at [284, 261] on div "Section" at bounding box center [294, 258] width 31 height 11
click at [685, 256] on div "Row Floor" at bounding box center [675, 258] width 40 height 11
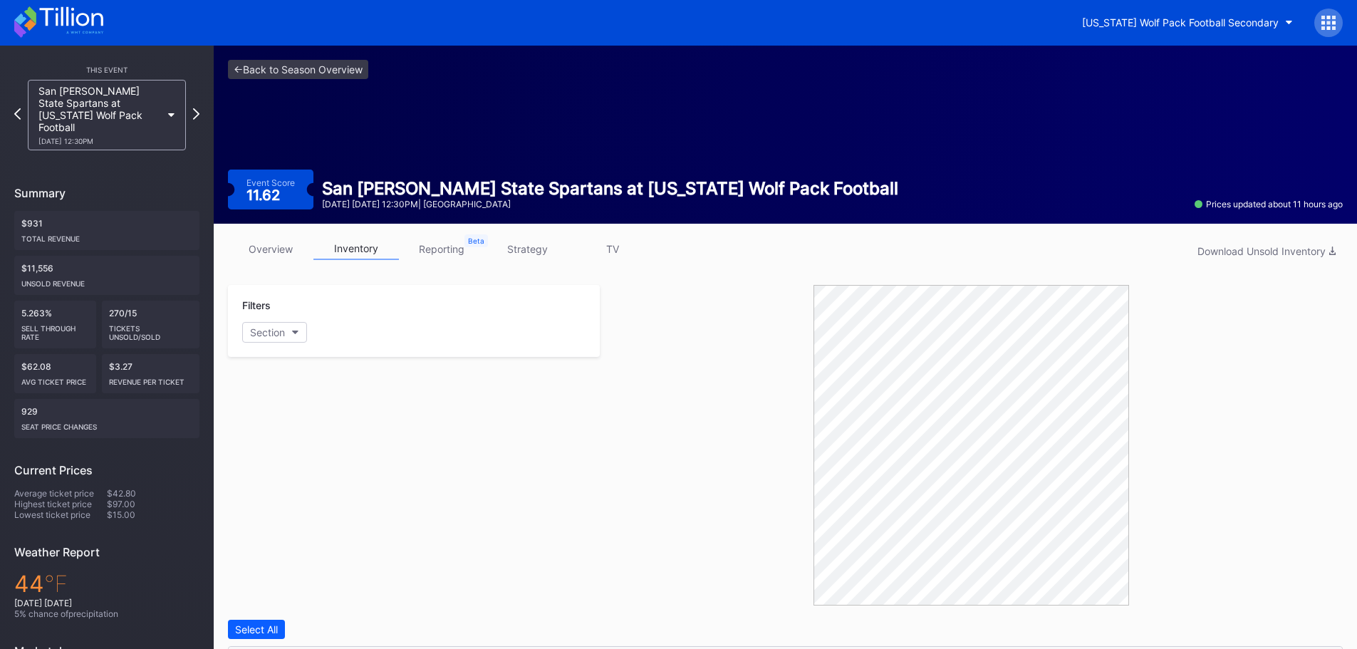
scroll to position [0, 0]
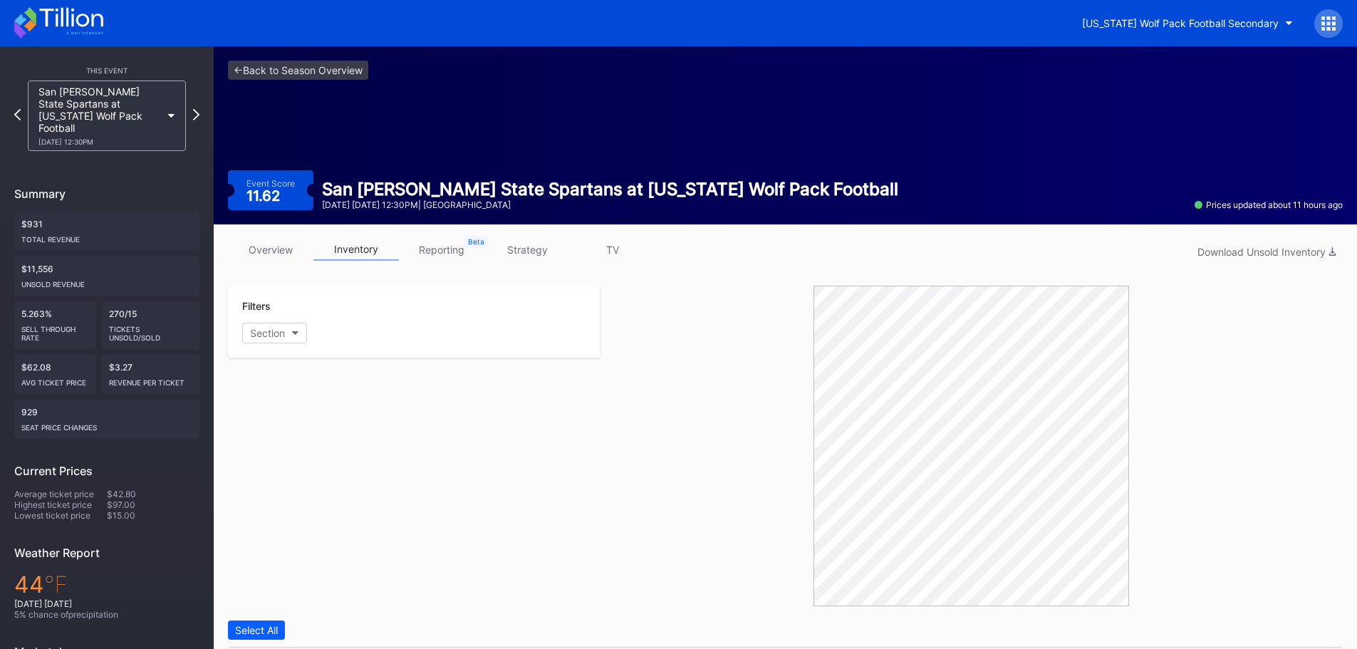
click at [92, 18] on icon at bounding box center [70, 17] width 63 height 19
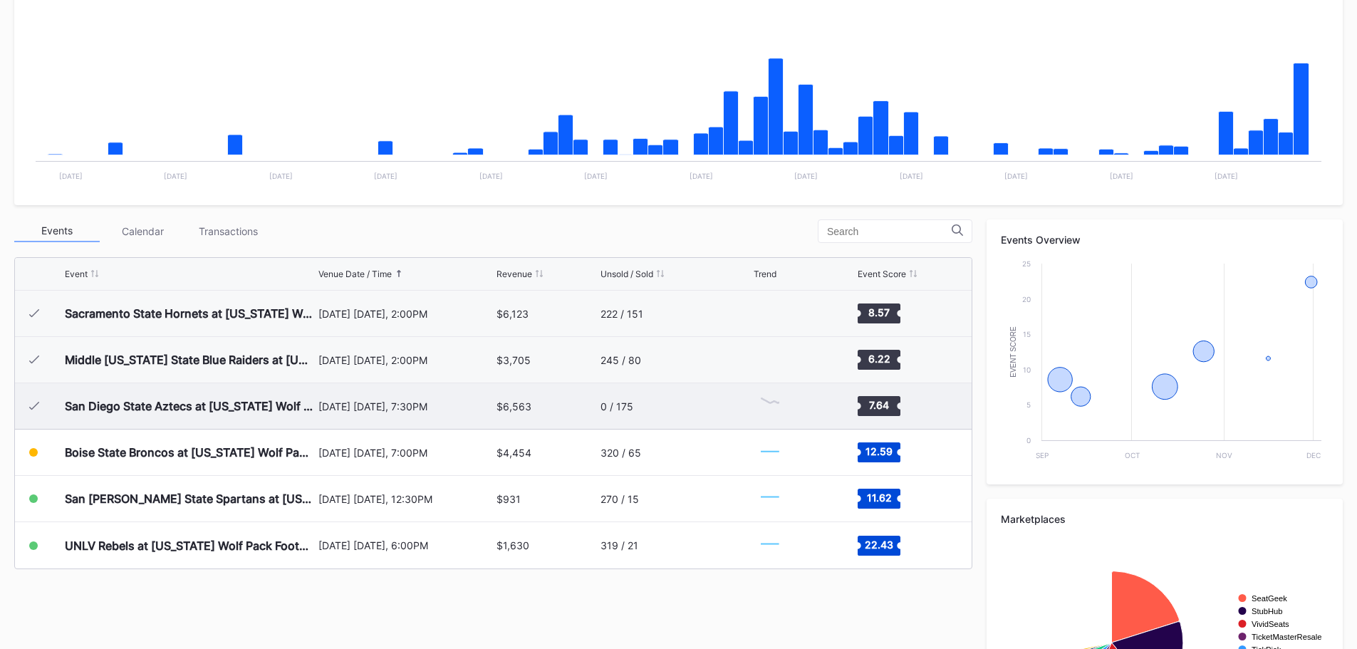
scroll to position [356, 0]
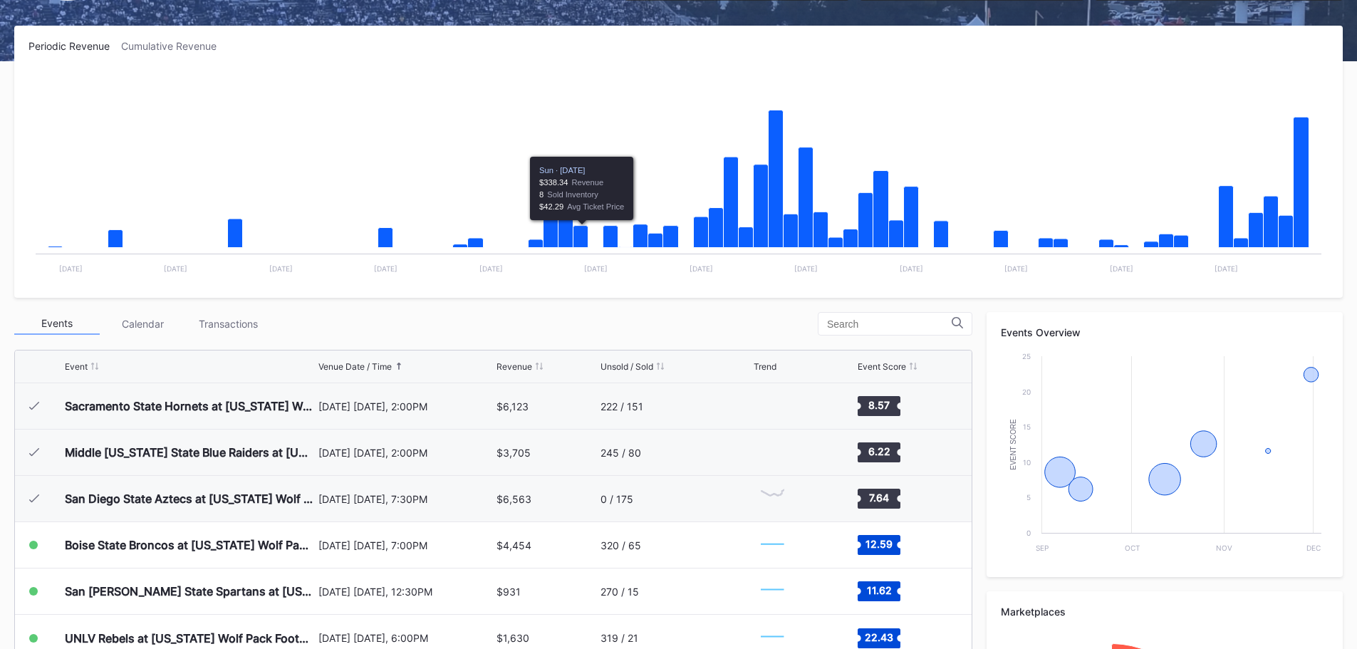
scroll to position [214, 0]
